Goal: Information Seeking & Learning: Learn about a topic

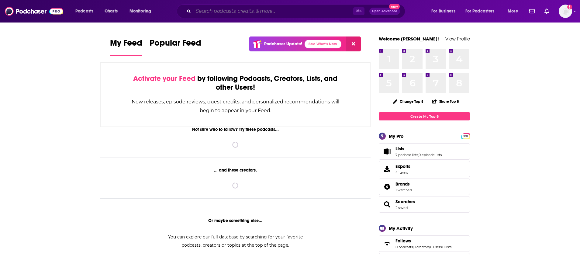
click at [215, 13] on input "Search podcasts, credits, & more..." at bounding box center [273, 11] width 160 height 10
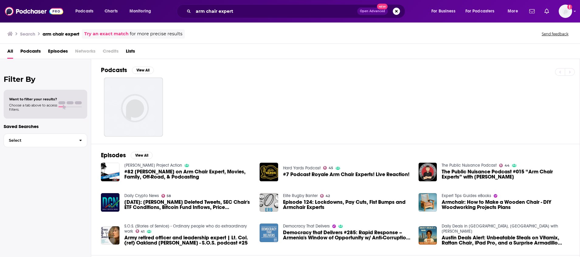
click at [34, 53] on span "Podcasts" at bounding box center [30, 52] width 20 height 12
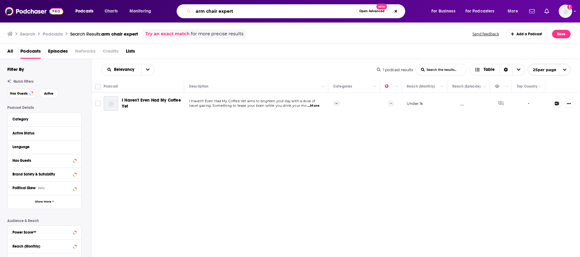
click at [207, 12] on input "arm chair expert" at bounding box center [274, 11] width 163 height 10
click at [250, 7] on input "armchair expert" at bounding box center [274, 11] width 163 height 10
type input "armchair expert"
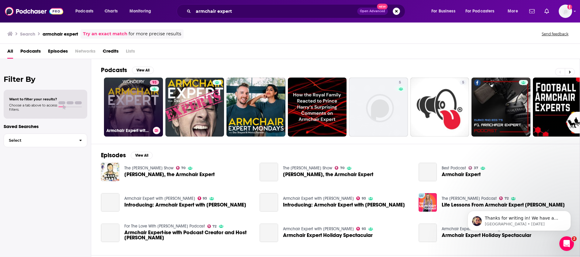
click at [139, 98] on link "93 Armchair Expert with [PERSON_NAME]" at bounding box center [133, 106] width 59 height 59
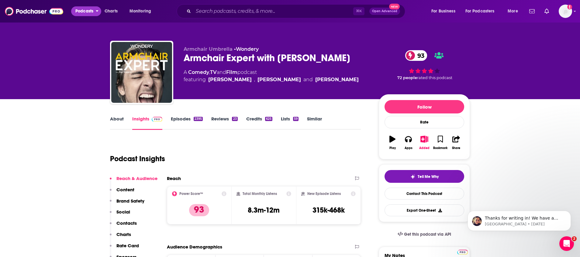
click at [85, 10] on span "Podcasts" at bounding box center [84, 11] width 18 height 9
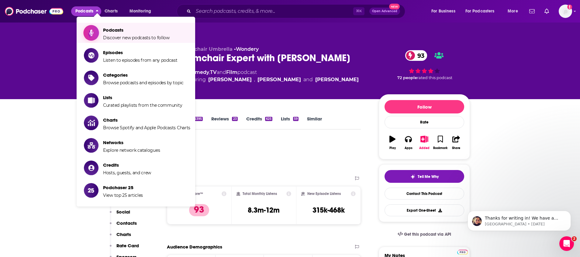
click at [102, 29] on link "Podcasts Discover new podcasts to follow" at bounding box center [137, 32] width 106 height 15
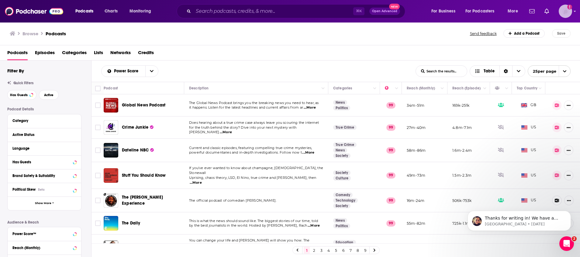
click at [574, 12] on icon "Show profile menu" at bounding box center [574, 11] width 2 height 4
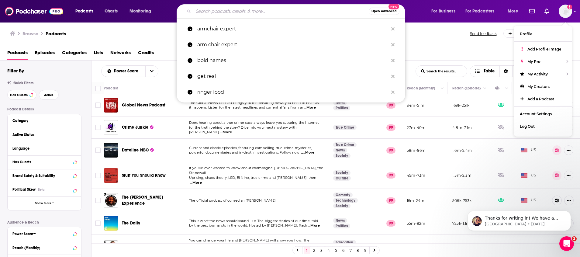
click at [256, 12] on input "Search podcasts, credits, & more..." at bounding box center [280, 11] width 175 height 10
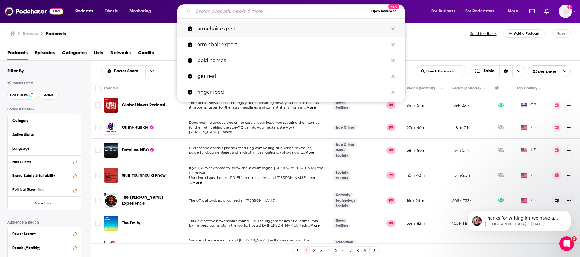
click at [236, 29] on p "armchair expert" at bounding box center [292, 29] width 191 height 16
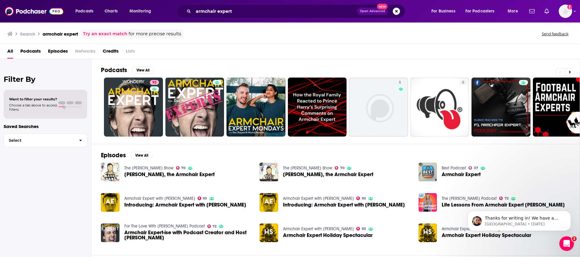
click at [33, 49] on span "Podcasts" at bounding box center [30, 52] width 20 height 12
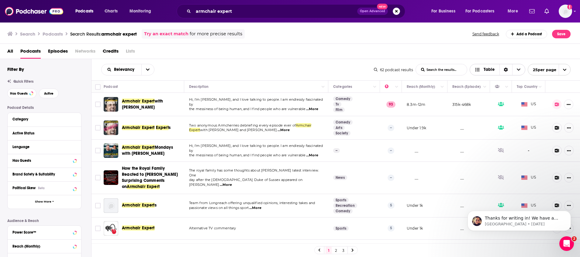
click at [505, 70] on icon "Sort Direction" at bounding box center [506, 70] width 4 height 4
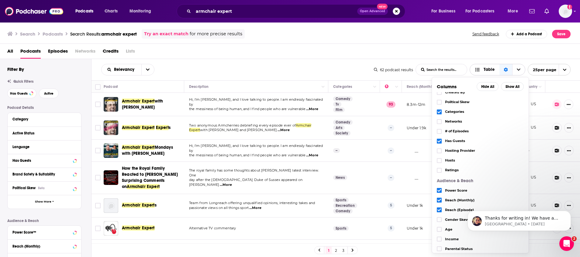
scroll to position [40, 0]
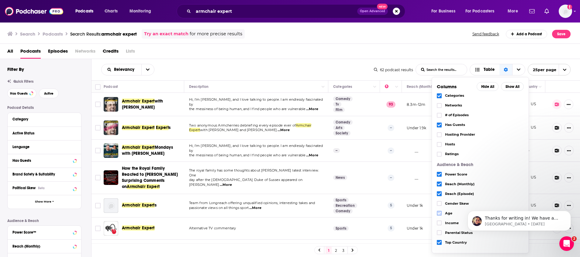
click at [439, 213] on icon "Choose View" at bounding box center [439, 213] width 4 height 3
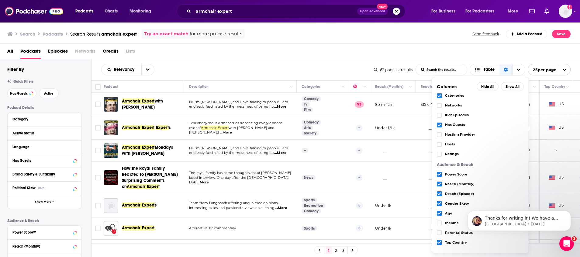
click at [272, 55] on div "All Podcasts Episodes Networks Credits Lists" at bounding box center [291, 52] width 568 height 12
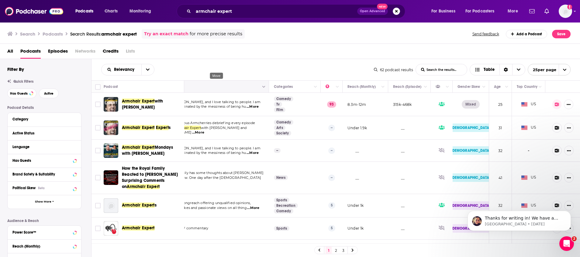
scroll to position [0, 0]
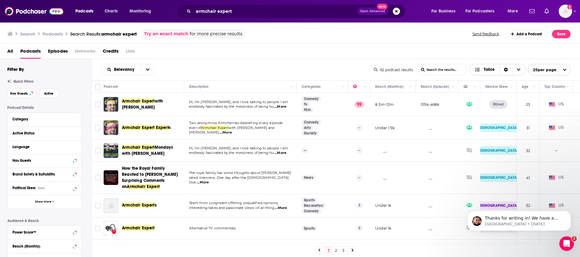
click at [479, 70] on icon "Choose View" at bounding box center [476, 69] width 5 height 4
click at [487, 81] on span "Card" at bounding box center [501, 80] width 38 height 3
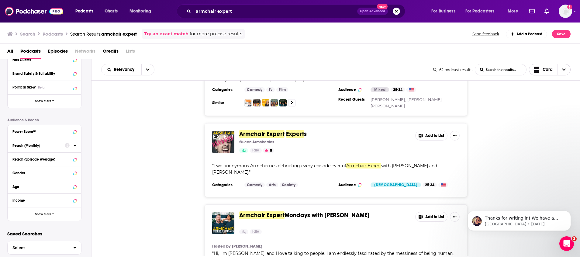
scroll to position [111, 0]
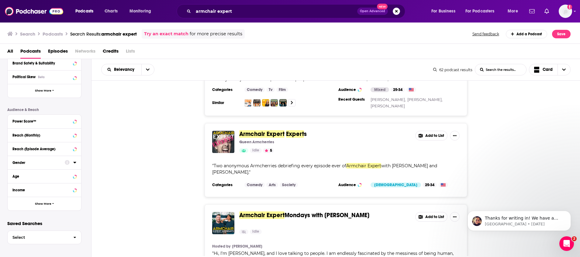
click at [36, 161] on div "Gender" at bounding box center [36, 162] width 48 height 4
click at [15, 190] on icon at bounding box center [15, 191] width 4 height 3
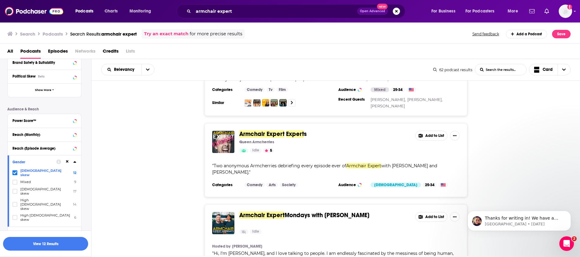
click at [74, 163] on icon at bounding box center [74, 161] width 3 height 5
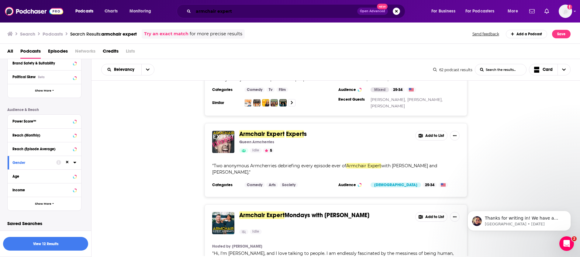
click at [264, 12] on input "armchair expert" at bounding box center [275, 11] width 164 height 10
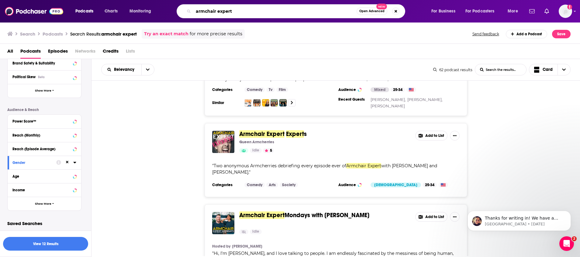
click at [264, 12] on input "armchair expert" at bounding box center [274, 11] width 163 height 10
click at [146, 151] on div "Armchair Expert Expert s Queen Armcherries Idle 5 Add to List " Two anonymous A…" at bounding box center [335, 160] width 488 height 74
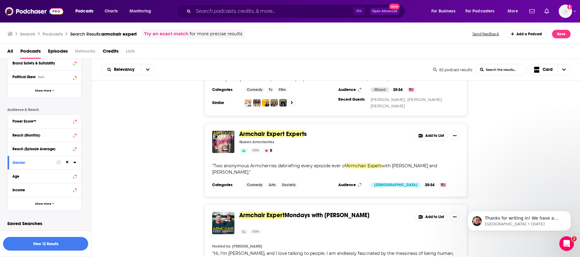
click at [358, 12] on span "⌘ K" at bounding box center [358, 11] width 11 height 8
click at [388, 10] on span "Open Advanced" at bounding box center [384, 11] width 25 height 3
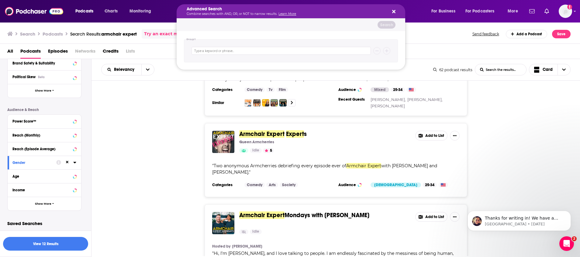
click at [394, 11] on icon "Search podcasts, credits, & more..." at bounding box center [393, 11] width 3 height 3
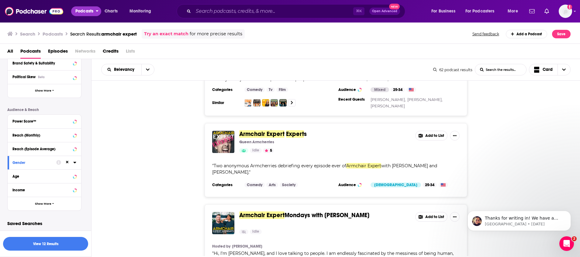
click at [83, 11] on span "Podcasts" at bounding box center [84, 11] width 18 height 9
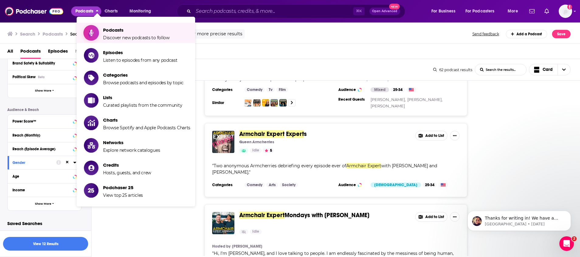
click at [102, 30] on link "Podcasts Discover new podcasts to follow" at bounding box center [137, 32] width 106 height 15
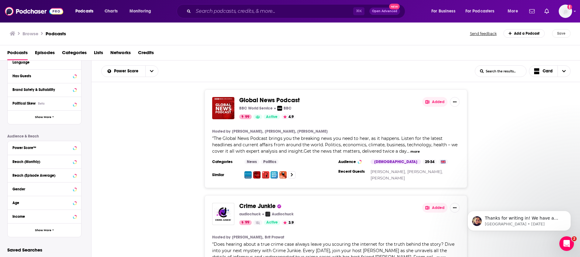
scroll to position [91, 0]
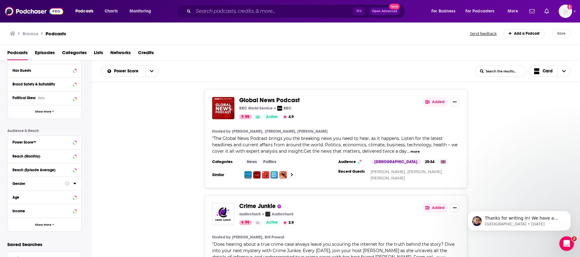
click at [65, 185] on icon at bounding box center [67, 183] width 5 height 5
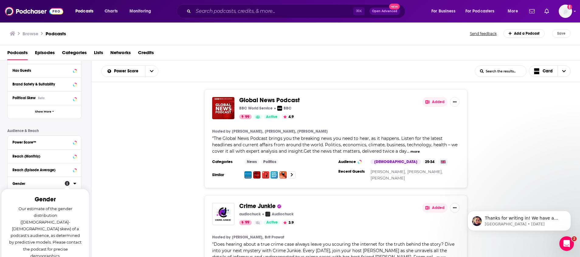
click at [75, 183] on icon at bounding box center [74, 184] width 3 height 2
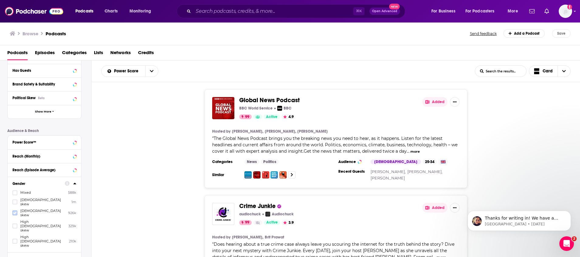
click at [15, 211] on icon at bounding box center [15, 213] width 4 height 4
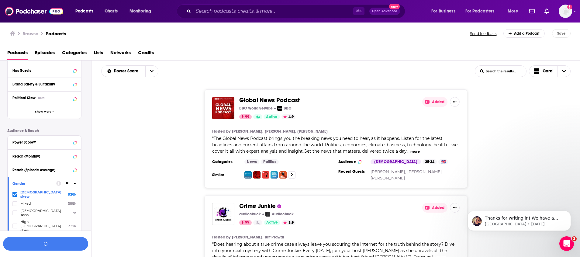
click at [126, 197] on div "Crime Junkie audiochuck Audiochuck 99 Active 3.9 Added Hosted by [PERSON_NAME],…" at bounding box center [335, 242] width 488 height 94
click at [67, 243] on button "button" at bounding box center [45, 244] width 85 height 14
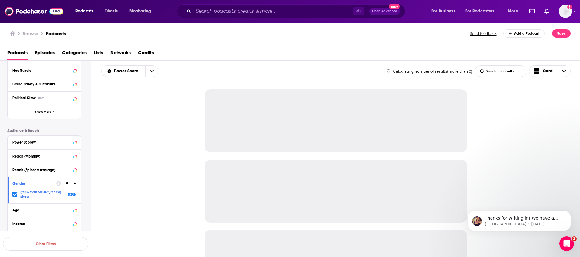
click at [73, 182] on icon at bounding box center [74, 183] width 3 height 5
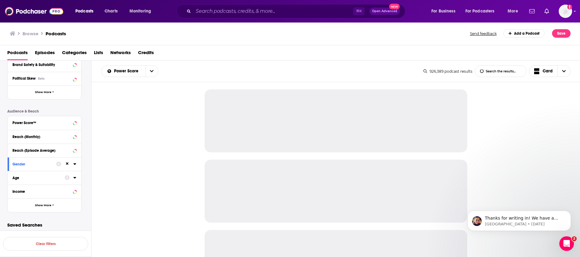
click at [46, 177] on div "Age" at bounding box center [36, 178] width 48 height 4
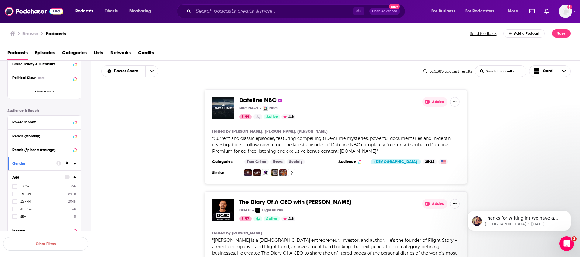
click at [141, 174] on div "Dateline NBC NBC News NBC 99 Active 4.6 Added Hosted by [PERSON_NAME], [PERSON_…" at bounding box center [335, 136] width 488 height 94
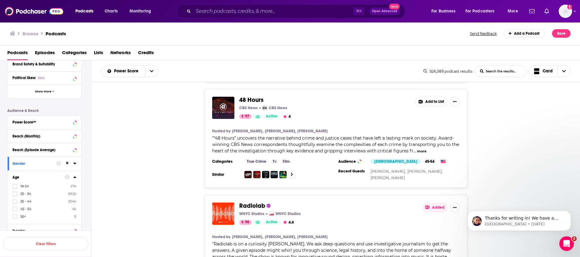
scroll to position [0, 0]
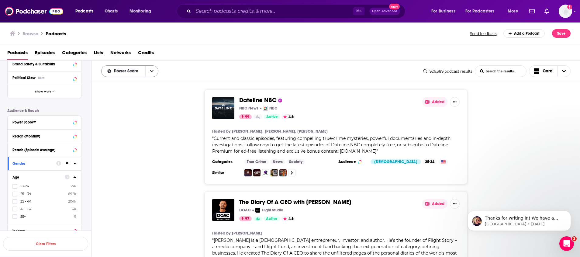
click at [151, 71] on icon "open menu" at bounding box center [152, 71] width 4 height 2
click at [464, 54] on div "Podcasts Episodes Categories Lists Networks Credits" at bounding box center [291, 54] width 568 height 12
drag, startPoint x: 563, startPoint y: 73, endPoint x: 560, endPoint y: 74, distance: 3.8
click at [563, 73] on icon "Choose View" at bounding box center [564, 71] width 4 height 4
click at [543, 103] on span "Table" at bounding box center [553, 102] width 24 height 3
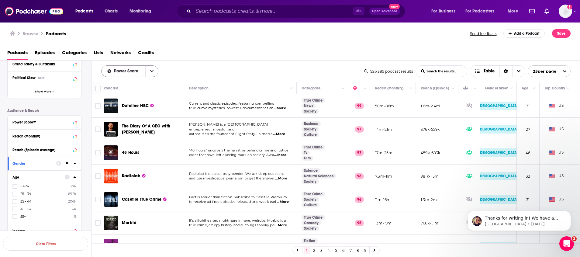
click at [151, 74] on button "open menu" at bounding box center [151, 71] width 13 height 11
click at [484, 72] on span "Table" at bounding box center [488, 71] width 11 height 4
click at [503, 73] on icon "Sort Direction" at bounding box center [505, 71] width 4 height 4
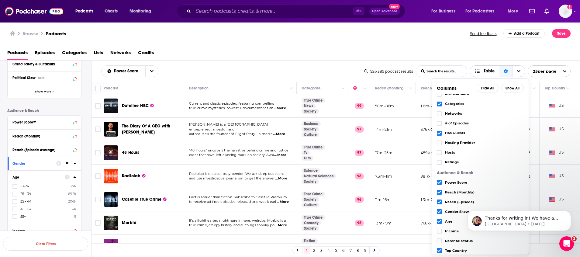
scroll to position [34, 0]
click at [380, 54] on div "Podcasts Episodes Categories Lists Networks Credits" at bounding box center [291, 54] width 568 height 12
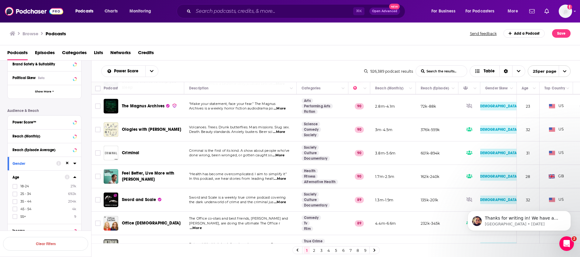
scroll to position [432, 0]
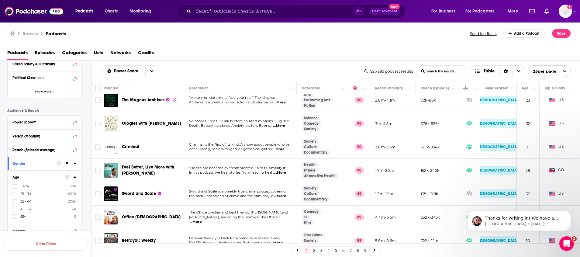
click at [562, 72] on icon "open menu" at bounding box center [564, 71] width 4 height 4
click at [546, 101] on button "100 per page" at bounding box center [549, 101] width 42 height 9
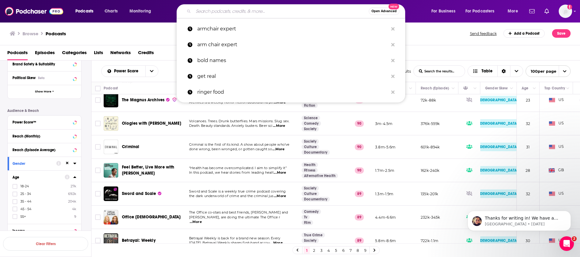
click at [199, 14] on input "Search podcasts, credits, & more..." at bounding box center [280, 11] width 175 height 10
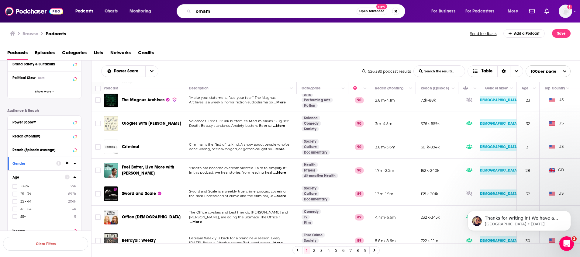
type input "omama"
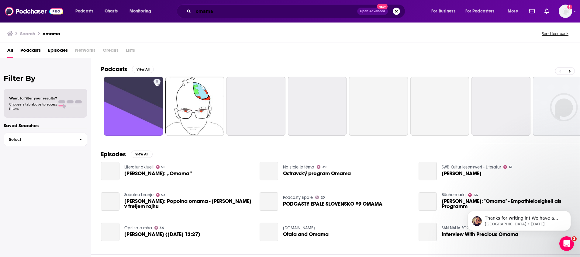
click at [226, 10] on input "omama" at bounding box center [275, 11] width 164 height 10
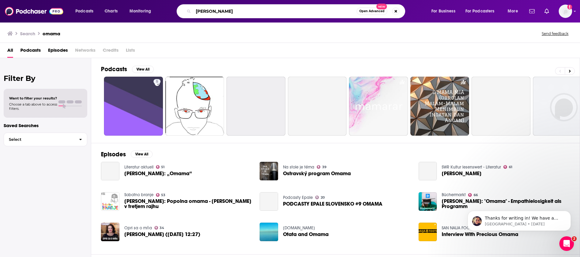
type input "[PERSON_NAME]"
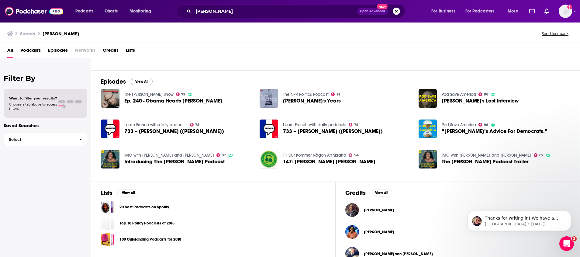
scroll to position [86, 0]
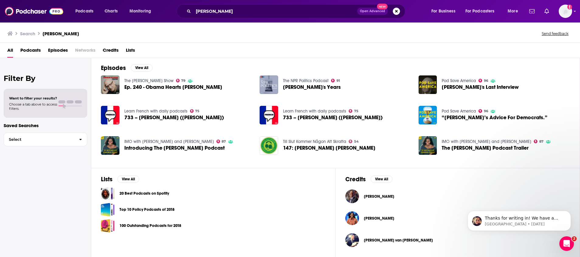
click at [35, 52] on span "Podcasts" at bounding box center [30, 51] width 20 height 12
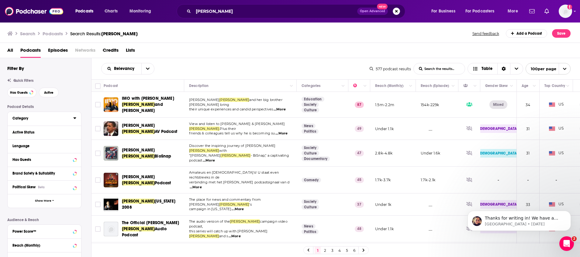
click at [31, 120] on div "Category" at bounding box center [40, 118] width 57 height 4
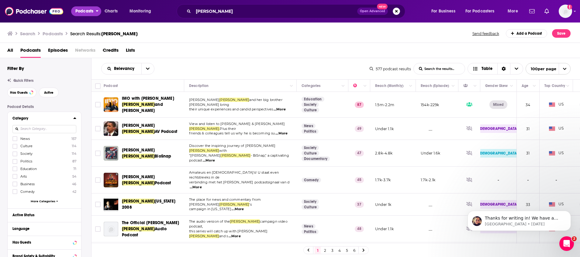
click at [87, 11] on span "Podcasts" at bounding box center [84, 11] width 18 height 9
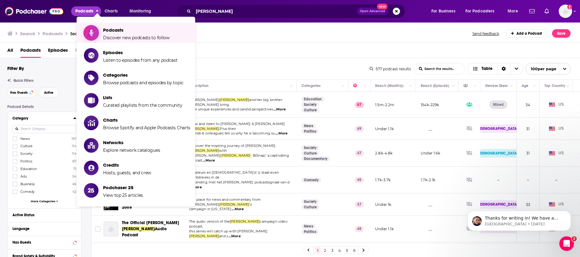
click at [115, 32] on span "Podcasts" at bounding box center [136, 30] width 67 height 6
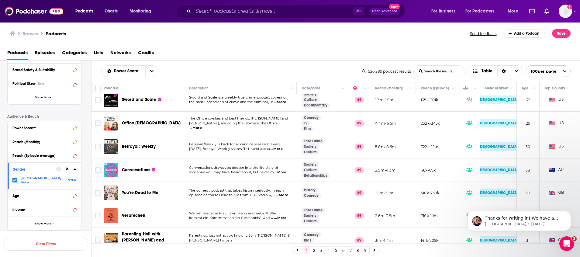
scroll to position [111, 0]
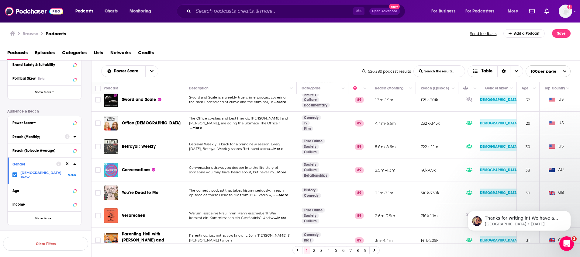
click at [29, 135] on div "Reach (Monthly)" at bounding box center [36, 137] width 48 height 4
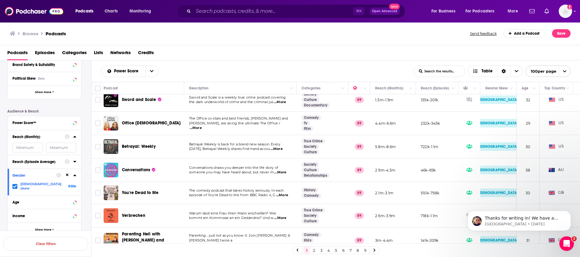
click at [33, 147] on input "number" at bounding box center [27, 147] width 30 height 10
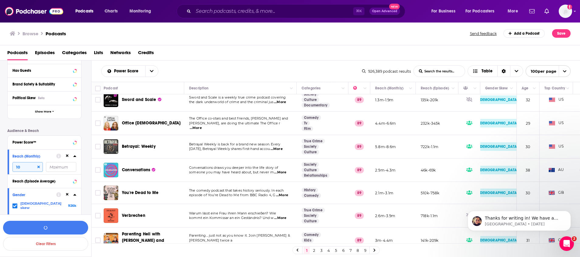
click at [33, 147] on div "Power Score™" at bounding box center [45, 142] width 74 height 14
click at [29, 168] on input "10" at bounding box center [27, 166] width 30 height 10
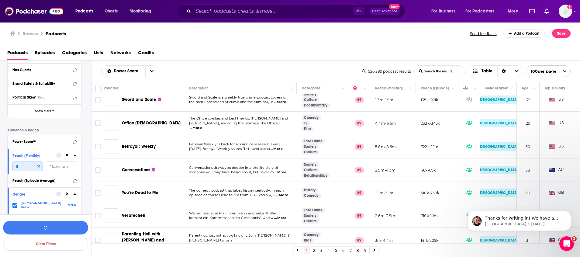
scroll to position [92, 0]
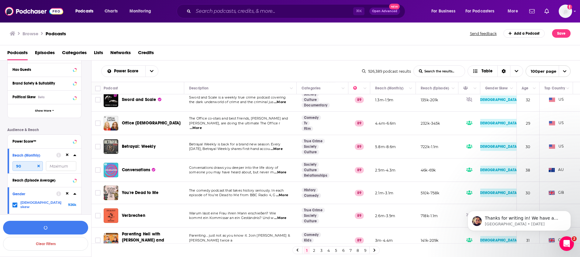
type input "9"
type input "100000"
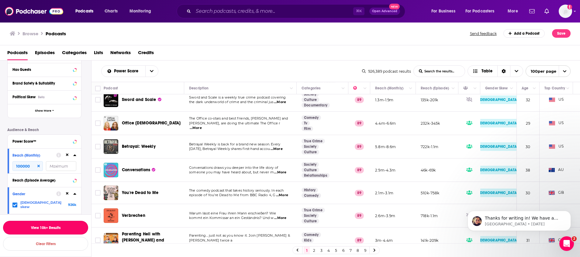
click at [34, 229] on button "View 10k+ Results" at bounding box center [45, 228] width 85 height 14
